Goal: Transaction & Acquisition: Download file/media

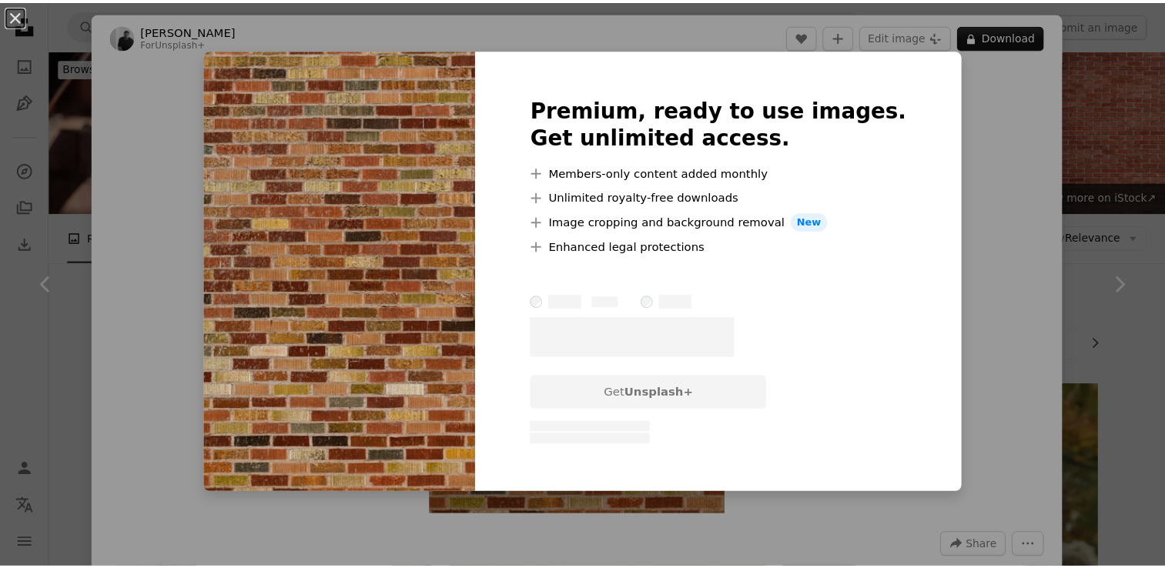
scroll to position [1929, 0]
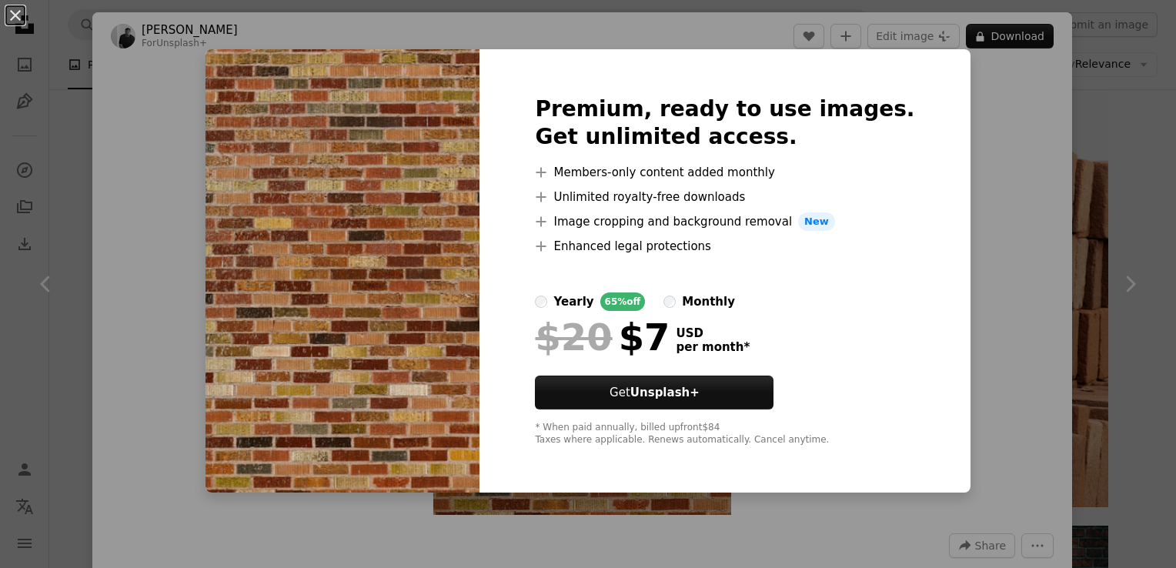
click at [1101, 159] on div "An X shape Premium, ready to use images. Get unlimited access. A plus sign Memb…" at bounding box center [588, 284] width 1176 height 568
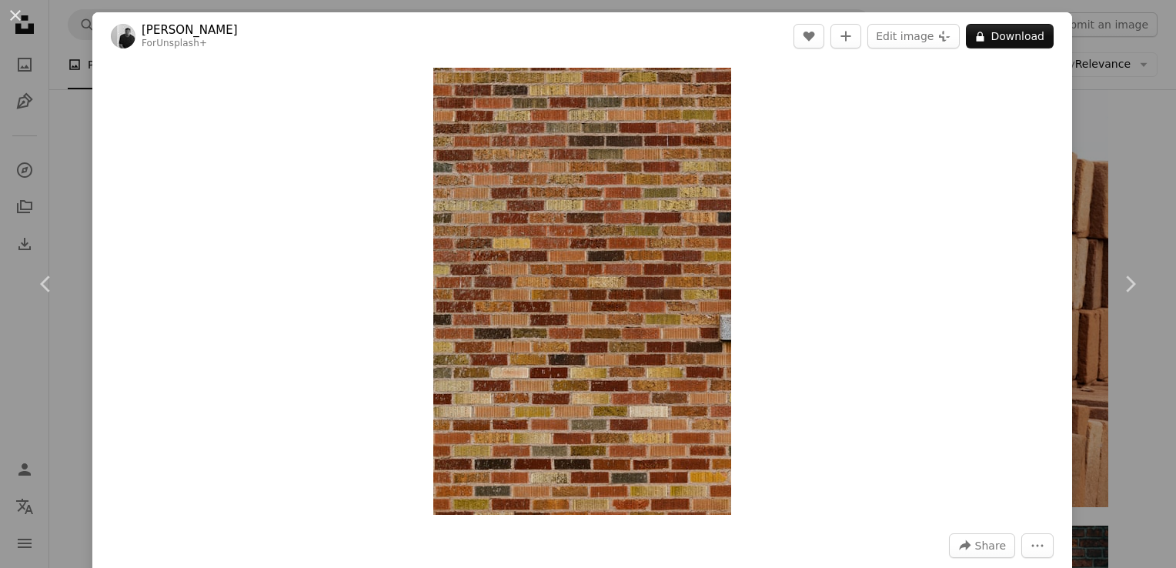
click at [1119, 118] on div "An X shape Chevron left Chevron right [PERSON_NAME] For Unsplash+ A heart A plu…" at bounding box center [588, 284] width 1176 height 568
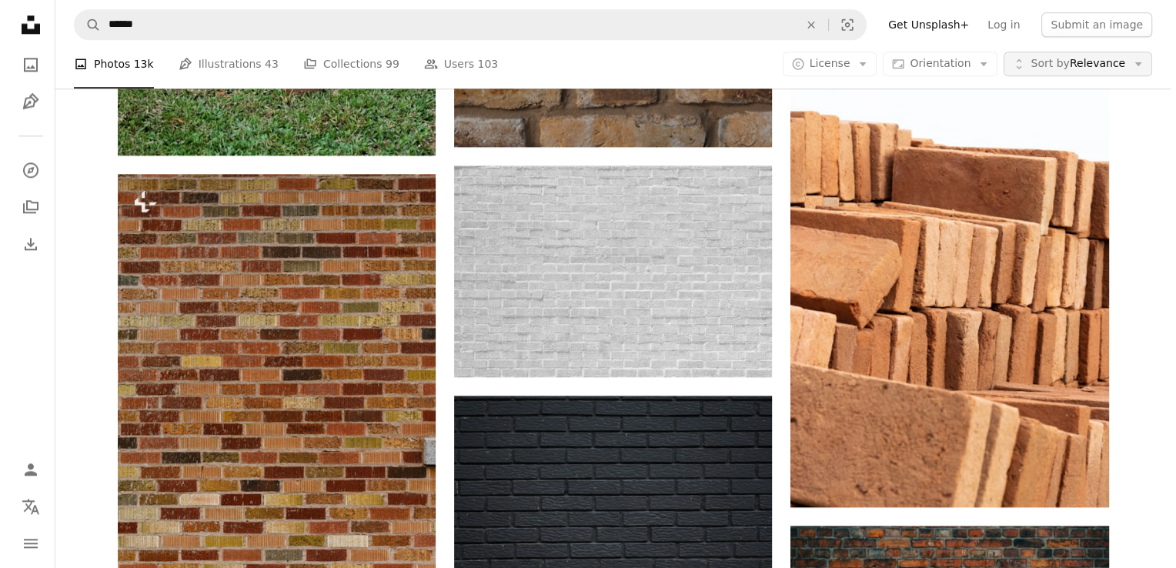
scroll to position [1929, 0]
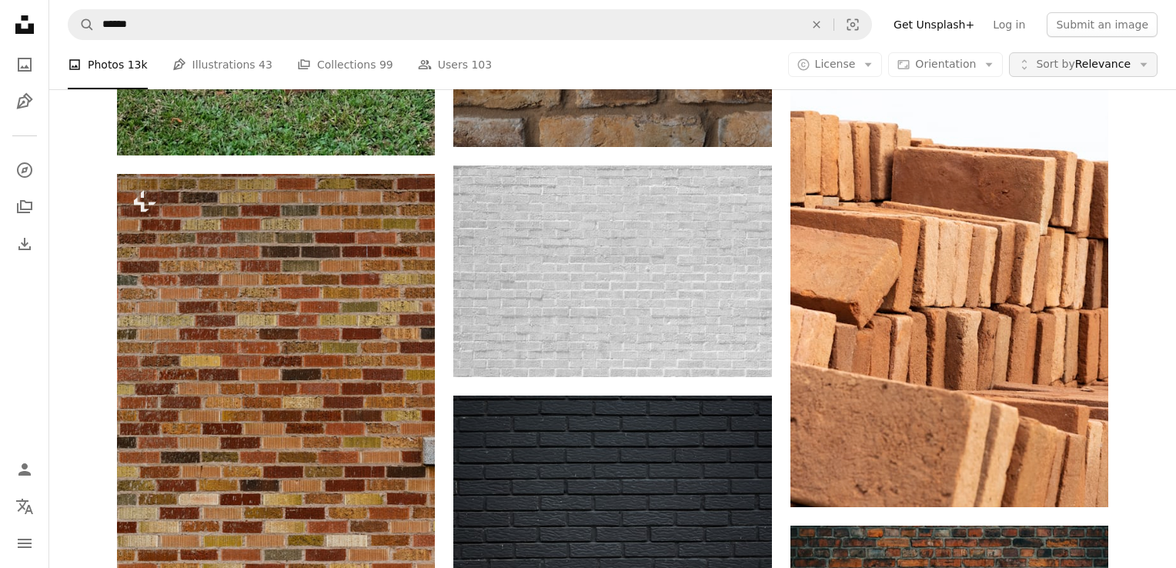
click at [1116, 63] on span "Sort by Relevance" at bounding box center [1083, 64] width 95 height 15
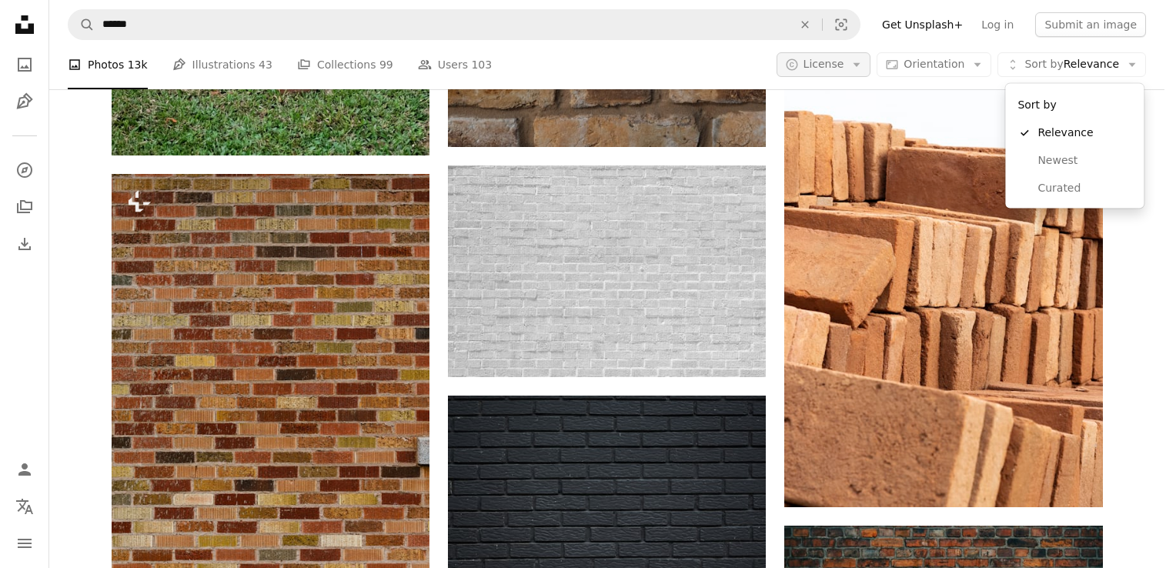
click at [831, 58] on body "Unsplash logo Unsplash Home A photo Pen Tool A compass A stack of folders Downl…" at bounding box center [582, 284] width 1165 height 568
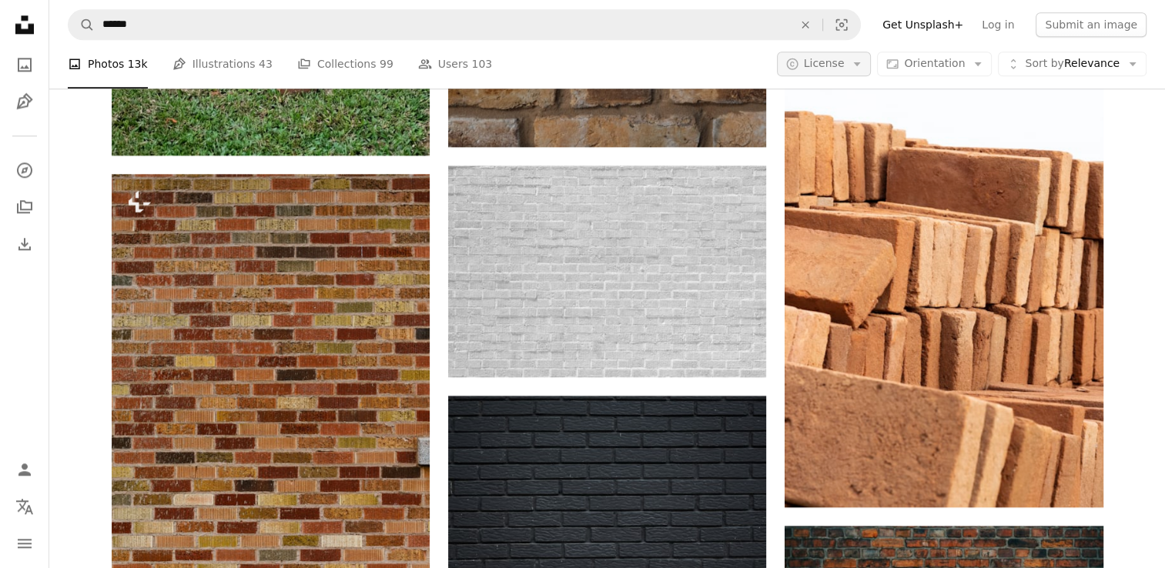
click at [860, 65] on button "A copyright icon © License Arrow down" at bounding box center [824, 64] width 95 height 25
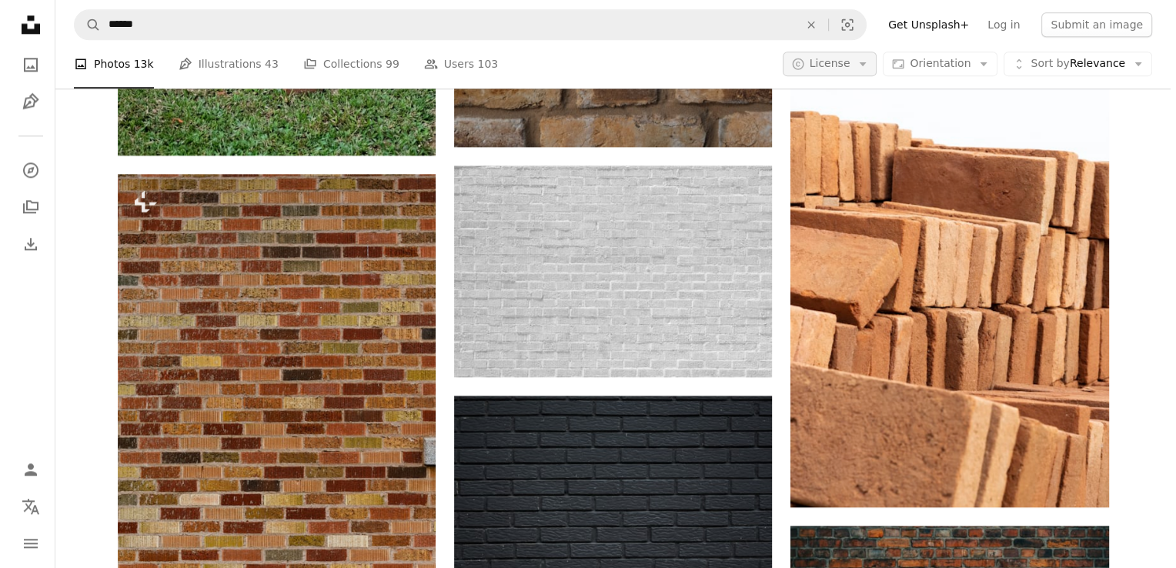
scroll to position [0, 0]
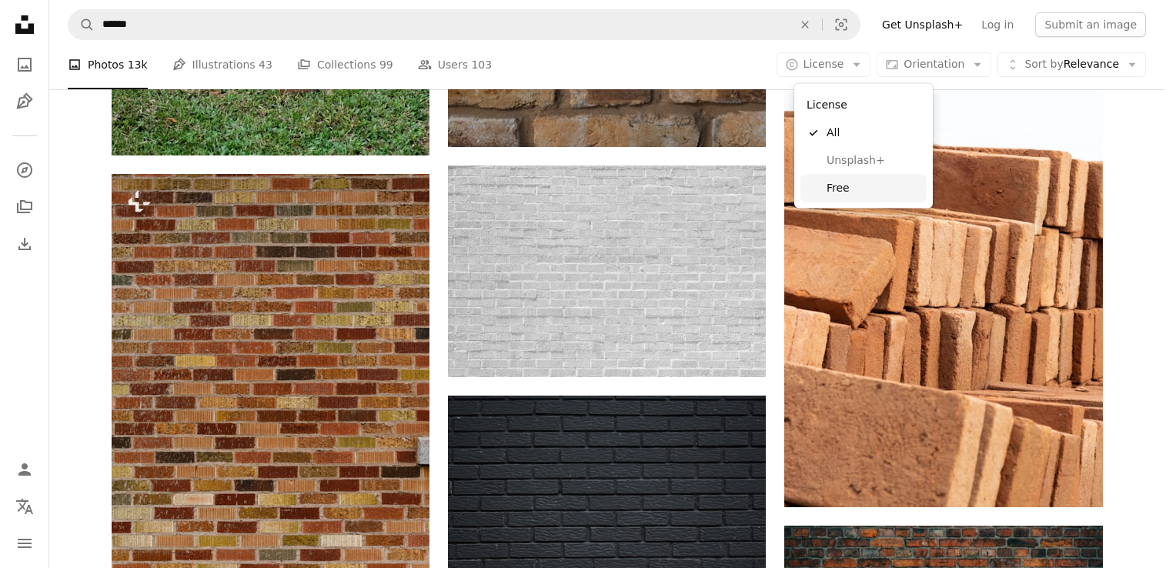
click at [840, 189] on span "Free" at bounding box center [874, 188] width 94 height 15
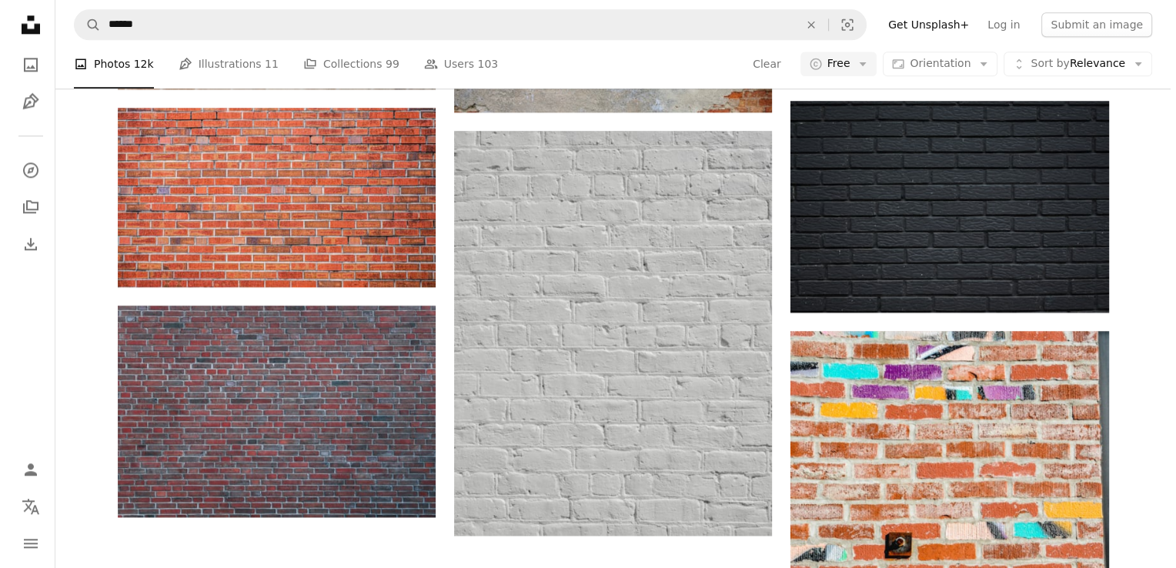
scroll to position [2002, 0]
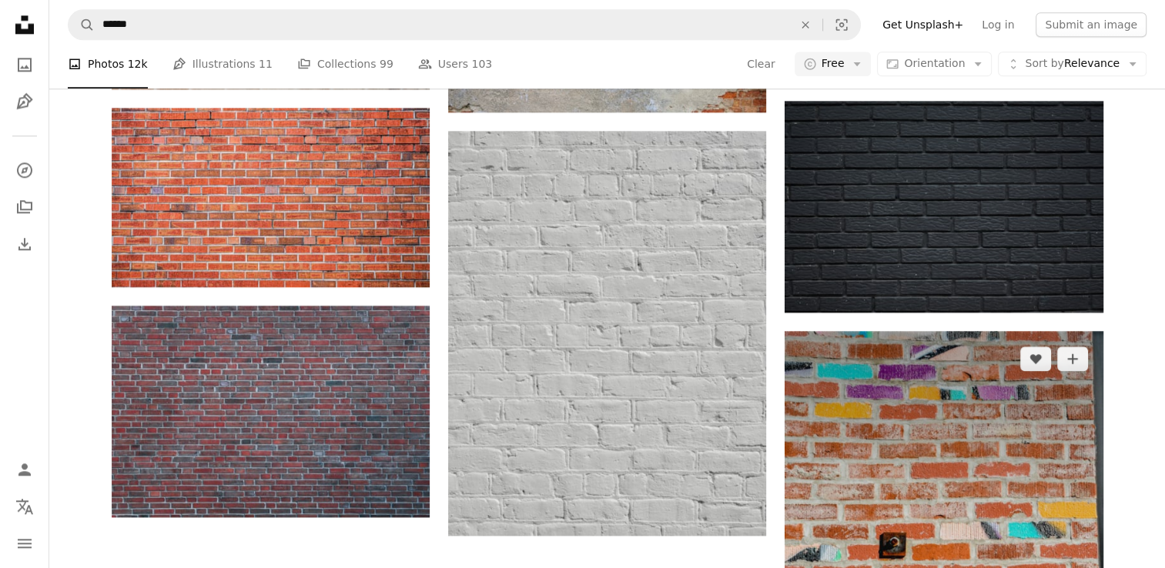
click at [929, 386] on img at bounding box center [943, 569] width 318 height 477
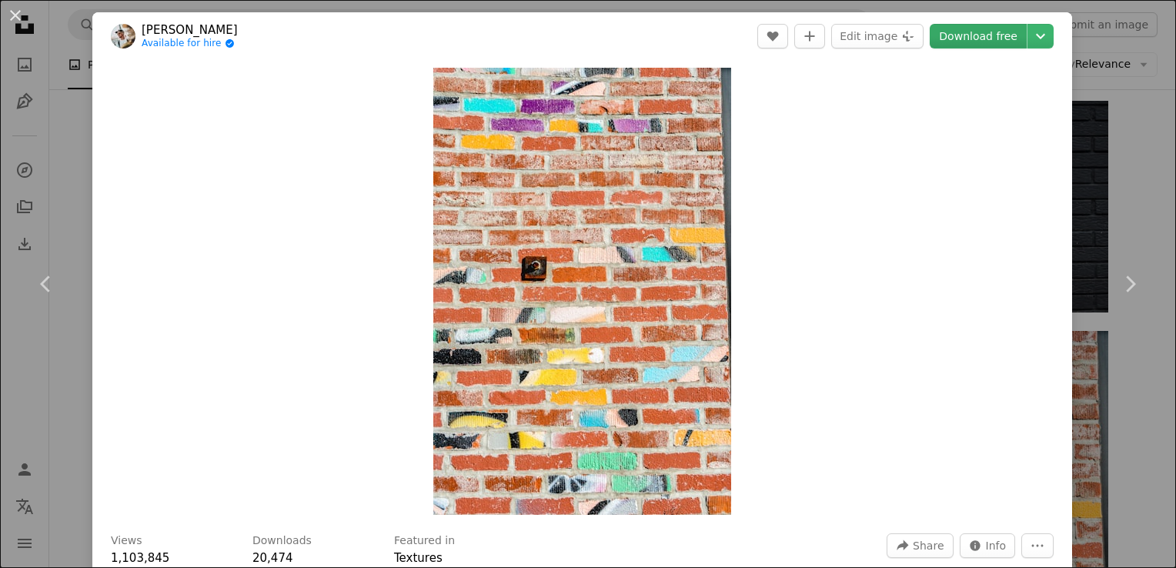
click at [988, 35] on link "Download free" at bounding box center [978, 36] width 97 height 25
